Goal: Find contact information: Find contact information

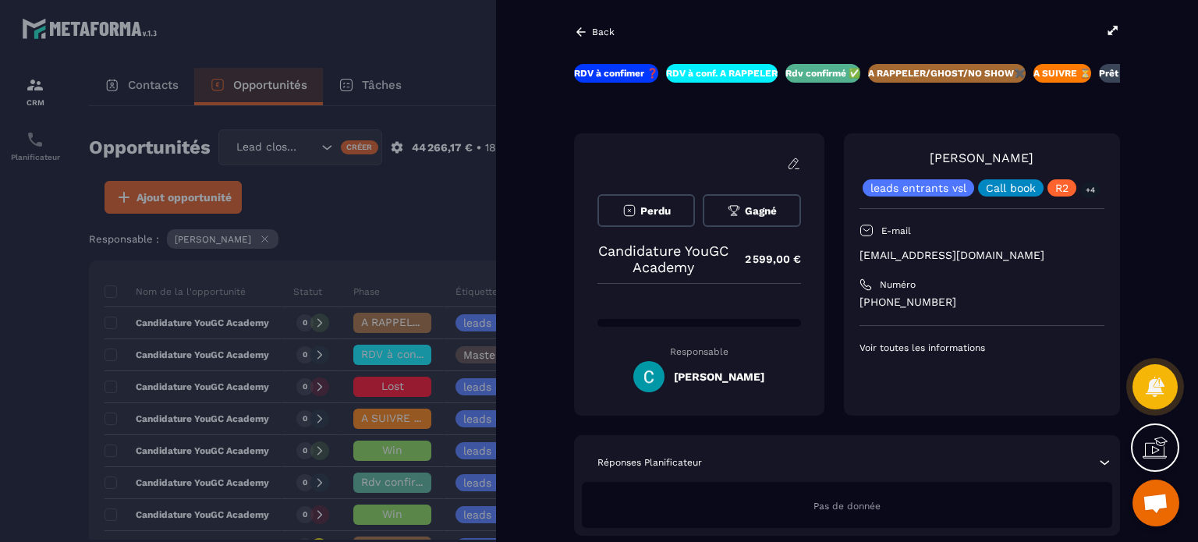
scroll to position [0, 74]
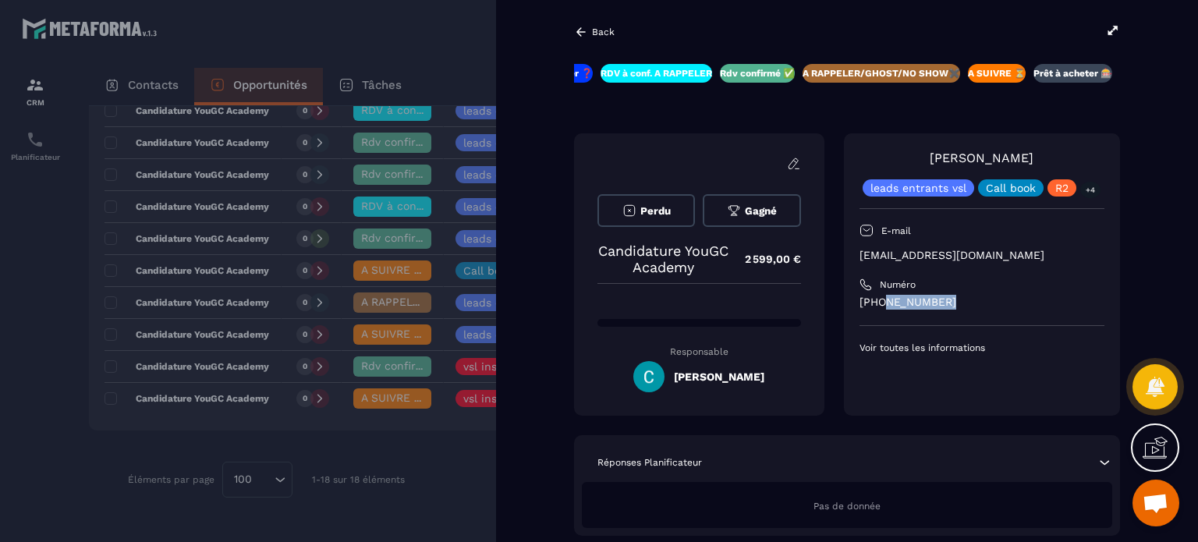
drag, startPoint x: 881, startPoint y: 302, endPoint x: 942, endPoint y: 300, distance: 61.7
click at [942, 300] on p "[PHONE_NUMBER]" at bounding box center [982, 302] width 245 height 15
copy p "66632 8385"
drag, startPoint x: 992, startPoint y: 254, endPoint x: 856, endPoint y: 263, distance: 136.8
click at [856, 263] on div "[PERSON_NAME] leads entrants vsl Call book R2 +4 E-mail [EMAIL_ADDRESS][DOMAIN_…" at bounding box center [982, 274] width 276 height 282
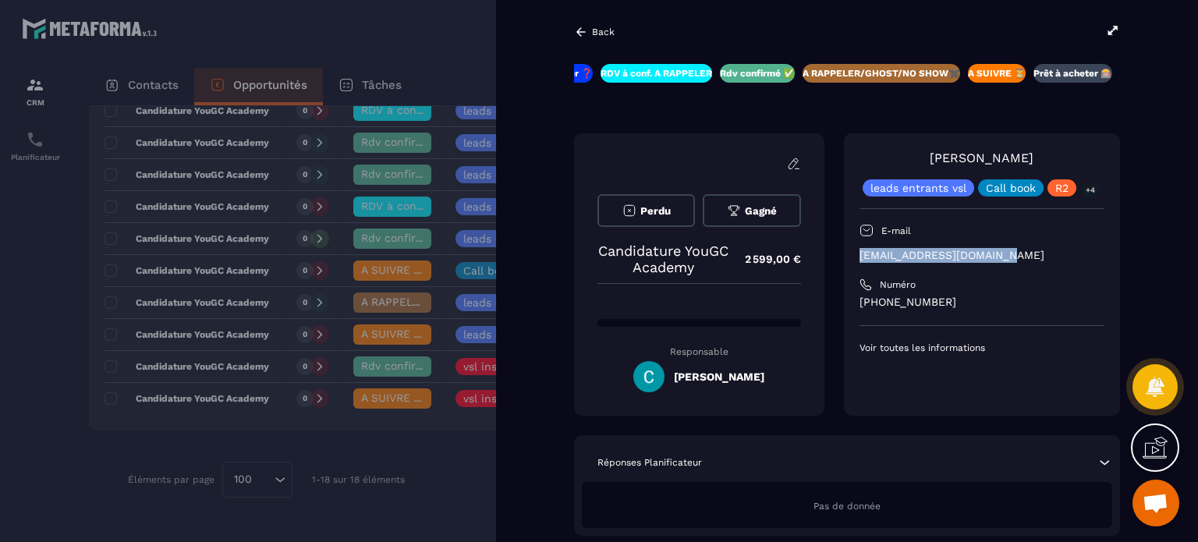
copy p "[EMAIL_ADDRESS][DOMAIN_NAME]"
click at [289, 112] on div at bounding box center [599, 271] width 1198 height 542
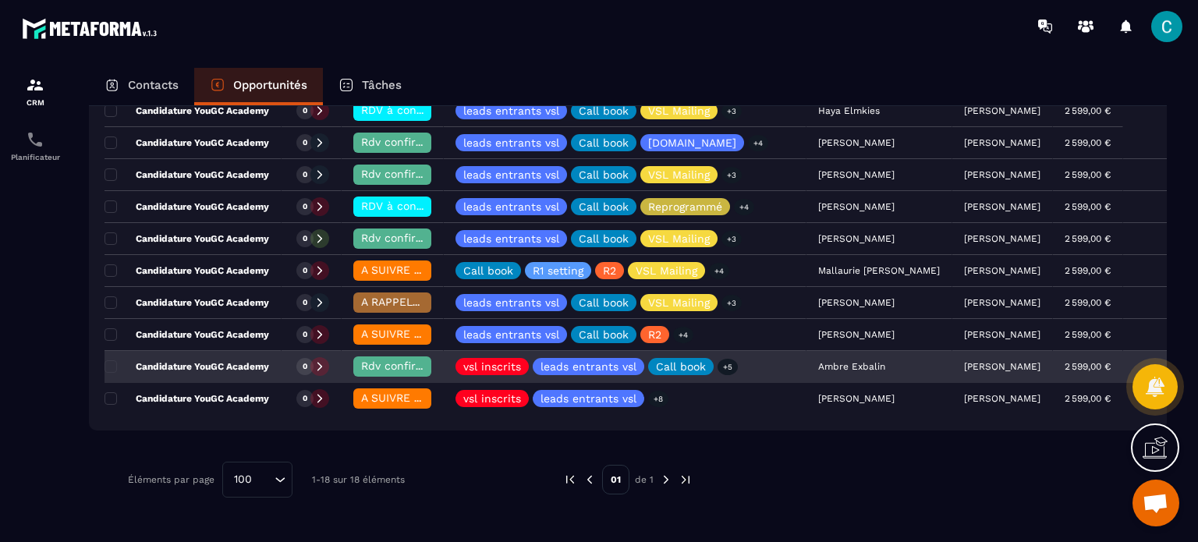
scroll to position [390, 0]
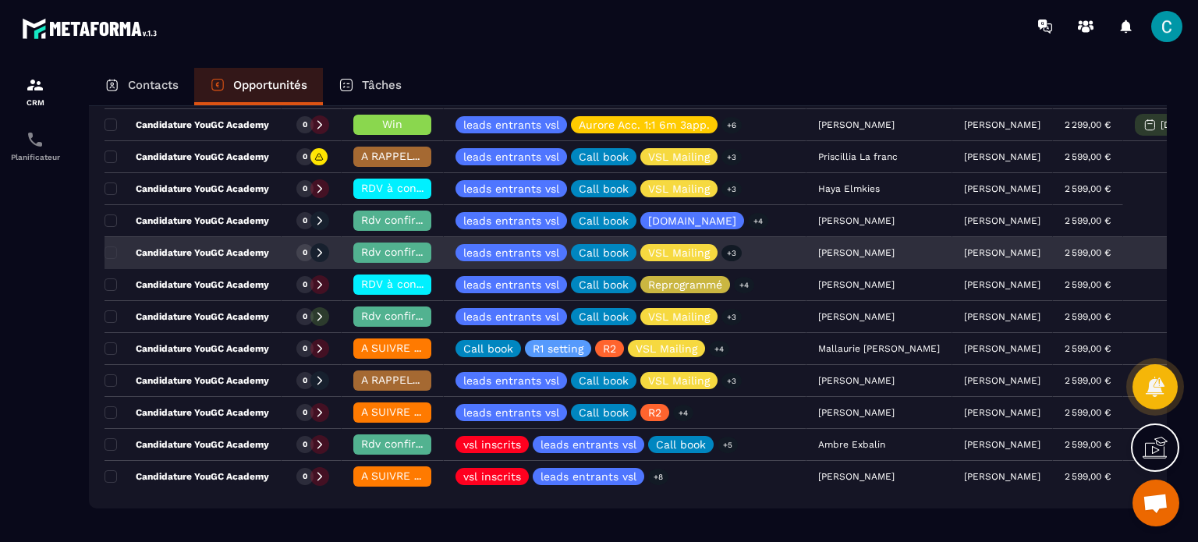
click at [861, 251] on div "[PERSON_NAME]" at bounding box center [880, 253] width 146 height 31
